Goal: Information Seeking & Learning: Learn about a topic

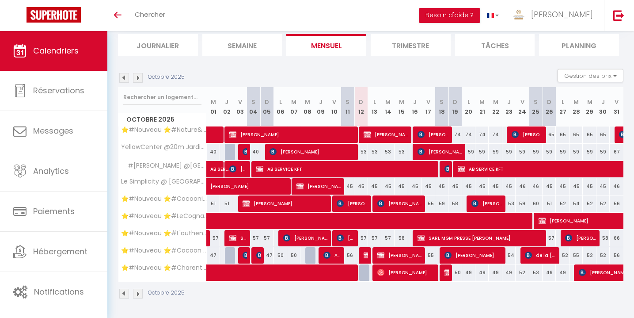
scroll to position [57, 0]
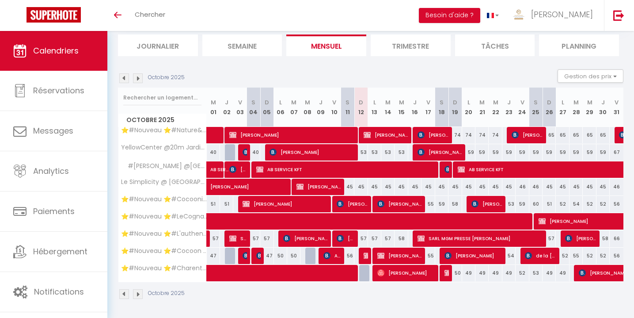
click at [334, 256] on span "Amandine Bueb" at bounding box center [332, 255] width 18 height 17
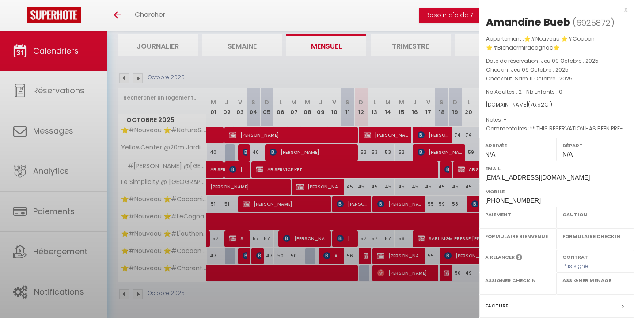
select select "OK"
select select "KO"
select select "0"
select select "1"
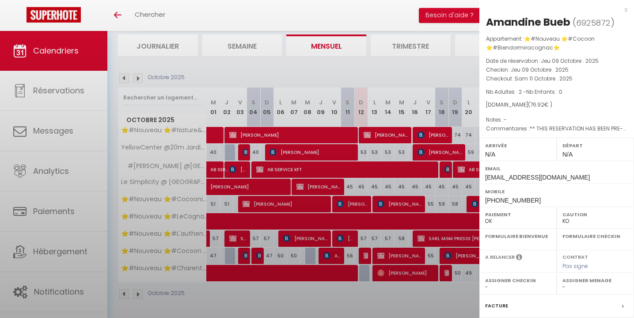
select select "51297"
select select "51353"
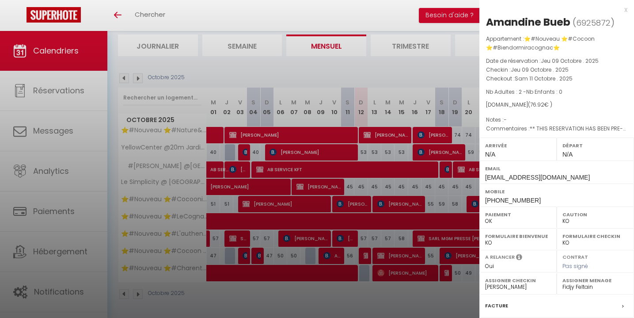
click at [624, 7] on div "x" at bounding box center [553, 9] width 148 height 11
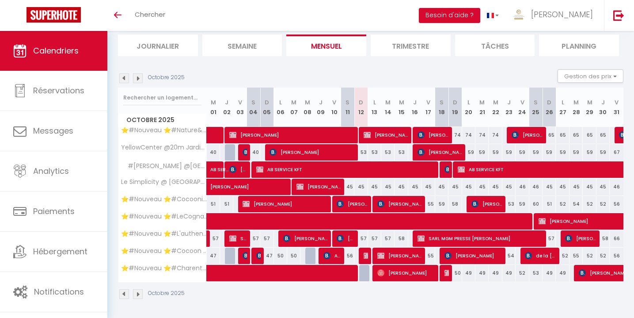
click at [300, 237] on span "[PERSON_NAME]" at bounding box center [305, 238] width 44 height 17
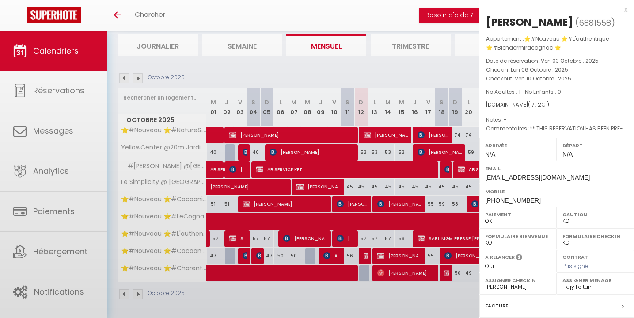
select select "OK"
select select "42870"
select select
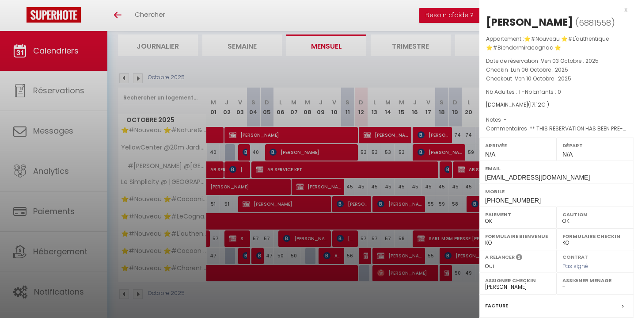
click at [625, 11] on div "x" at bounding box center [553, 9] width 148 height 11
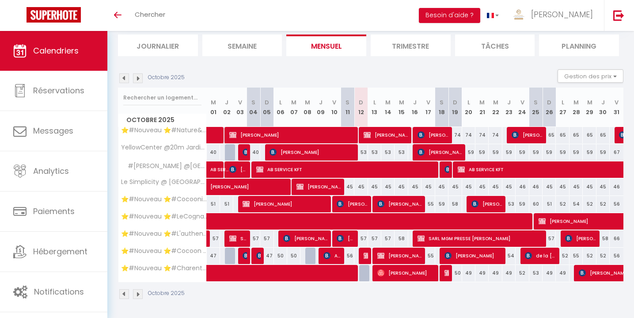
click at [446, 269] on img at bounding box center [447, 272] width 7 height 7
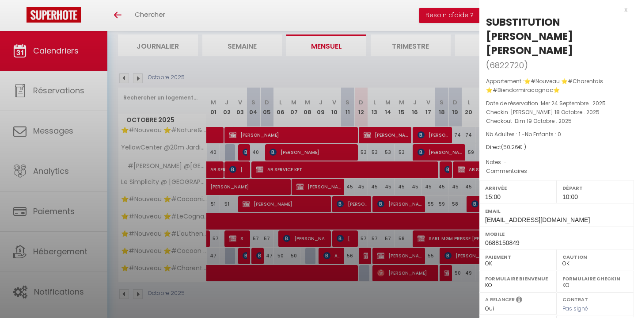
select select "KO"
select select "51297"
select select "51353"
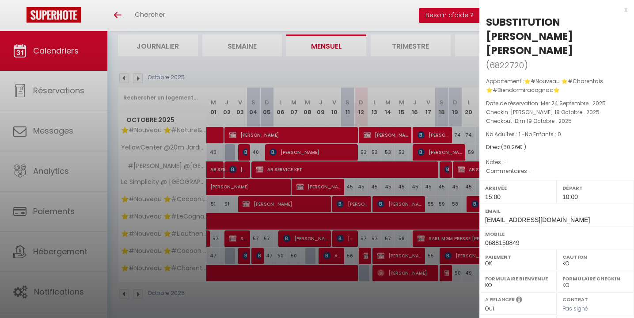
click at [625, 8] on div "x" at bounding box center [553, 9] width 148 height 11
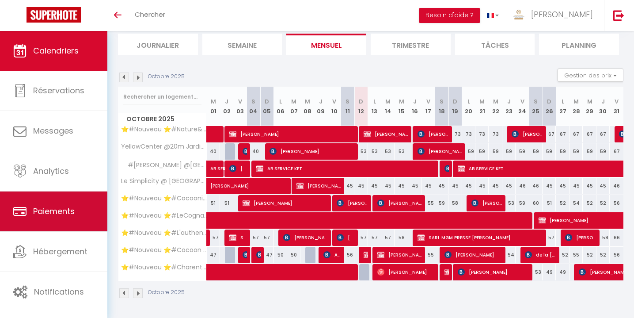
scroll to position [57, 0]
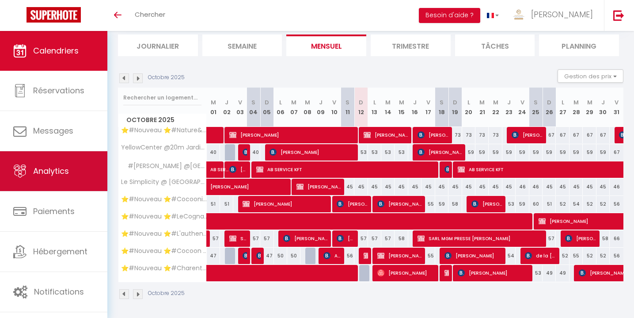
click at [44, 166] on span "Analytics" at bounding box center [51, 170] width 36 height 11
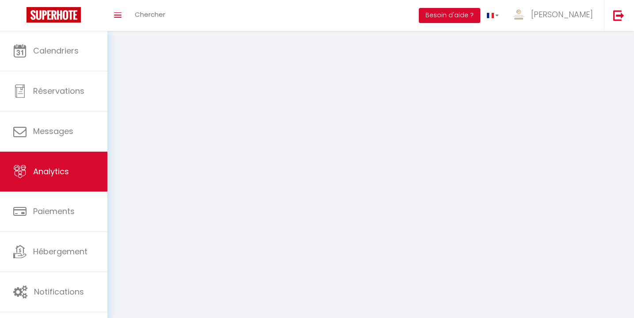
select select "2025"
select select "10"
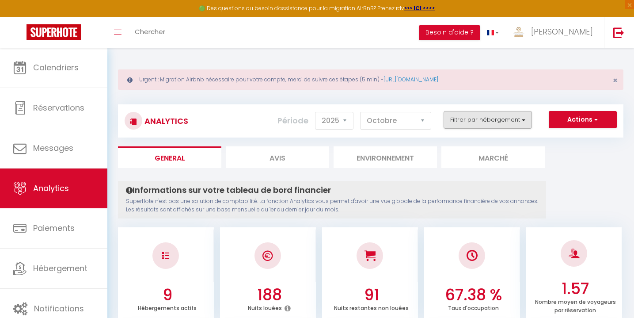
click at [472, 122] on button "Filtrer par hébergement" at bounding box center [487, 120] width 88 height 18
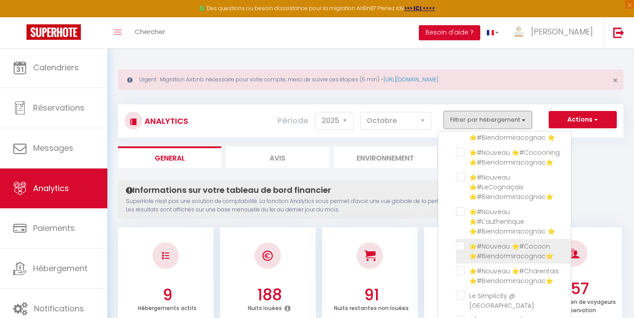
scroll to position [37, 0]
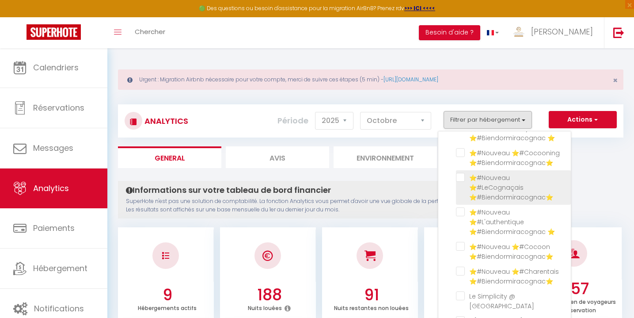
click at [462, 178] on ⭐️\ "checkbox" at bounding box center [513, 177] width 115 height 9
checkbox ⭐️\ "true"
checkbox ⭐️ "false"
checkbox ⭐️\ "false"
checkbox ⭐️ "false"
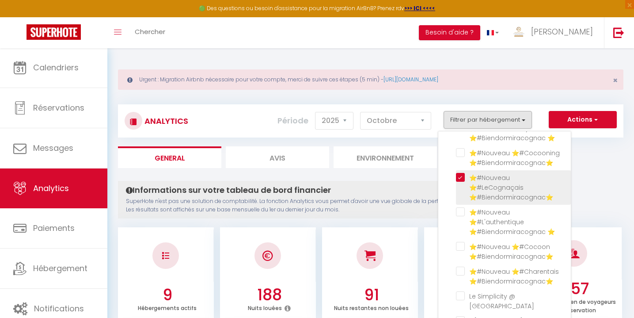
checkbox ⭐️\ "false"
checkbox Centre-Ville "false"
checkbox \@Centre-Ville "false"
checkbox Public "false"
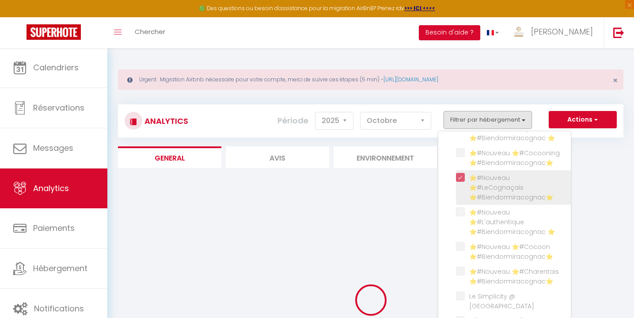
checkbox ⭐️ "false"
checkbox ⭐️\ "false"
checkbox ⭐️ "false"
checkbox ⭐️\ "false"
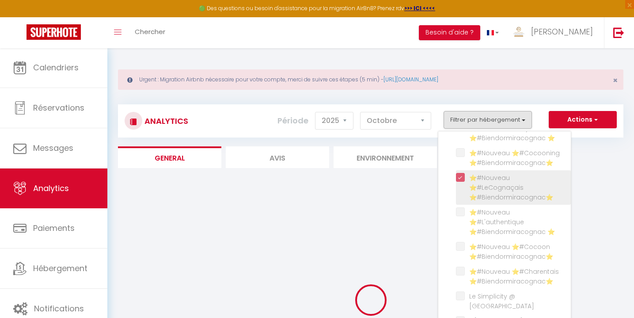
checkbox Centre-Ville "false"
checkbox \@Centre-Ville "false"
checkbox Public "false"
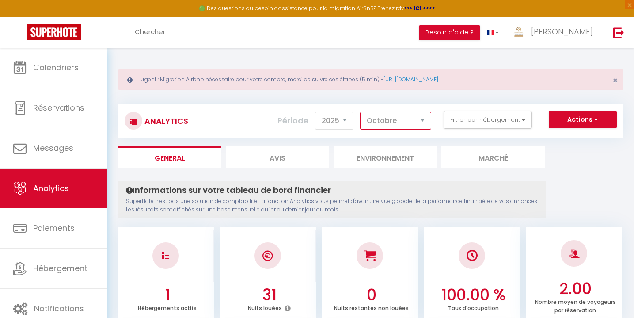
select select "9"
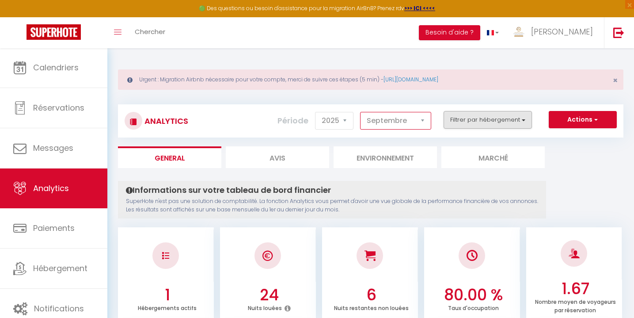
scroll to position [0, 0]
click at [493, 123] on button "Filtrer par hébergement" at bounding box center [487, 120] width 88 height 18
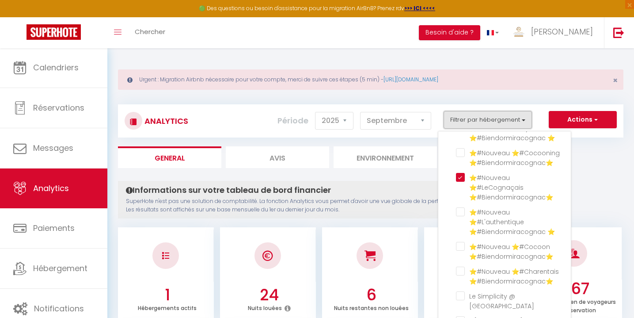
scroll to position [0, 0]
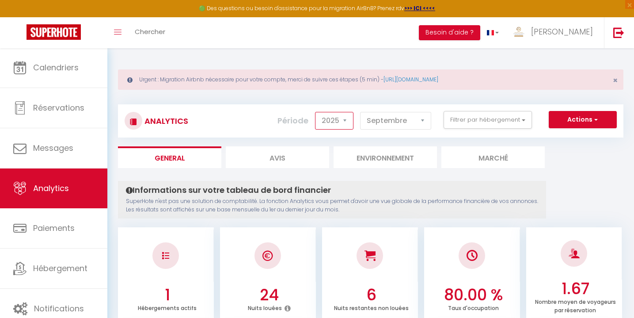
select select "2024"
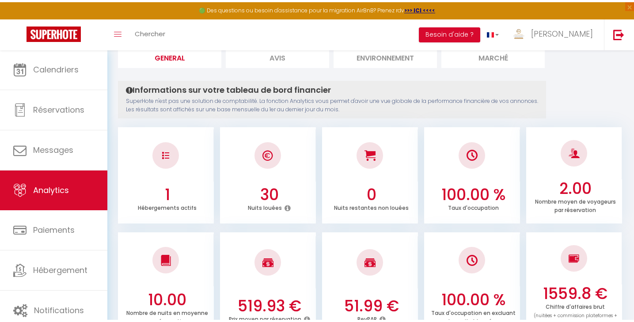
scroll to position [173, 0]
